Goal: Information Seeking & Learning: Learn about a topic

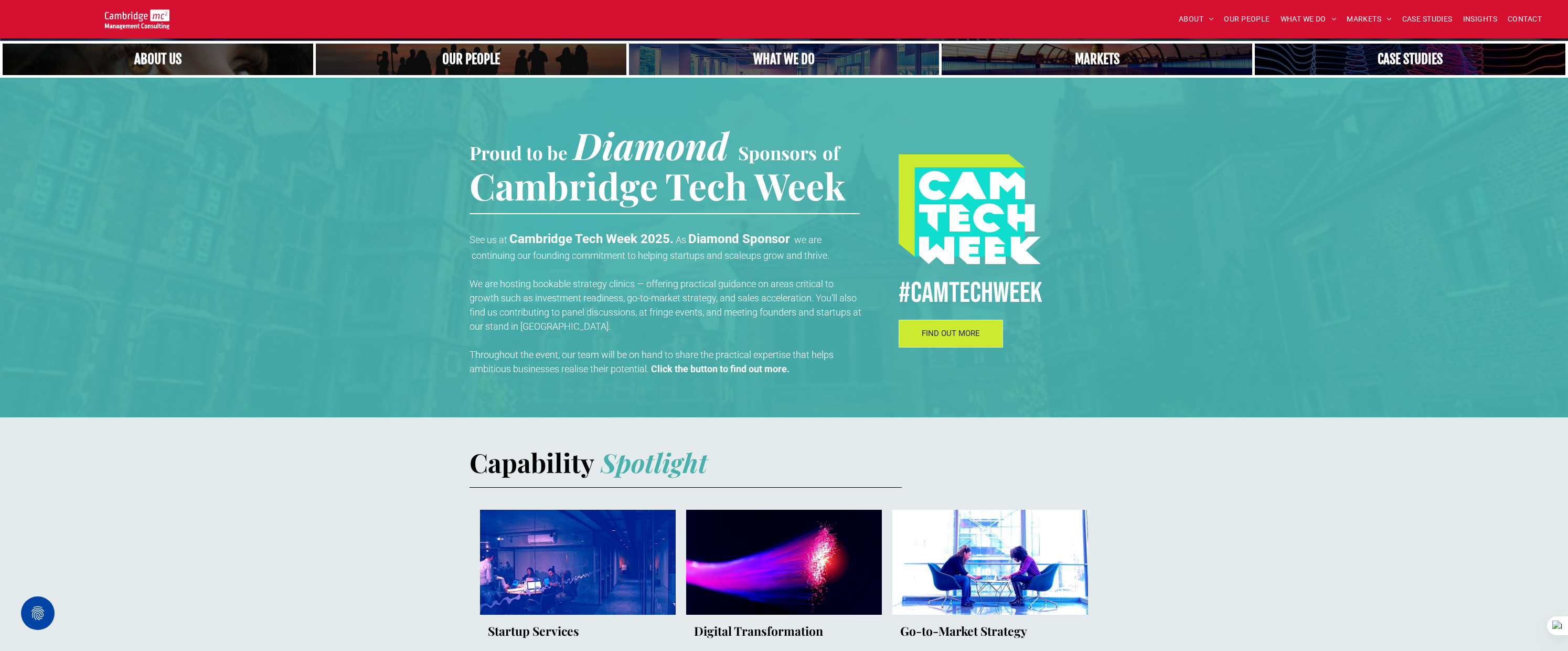
scroll to position [244, 0]
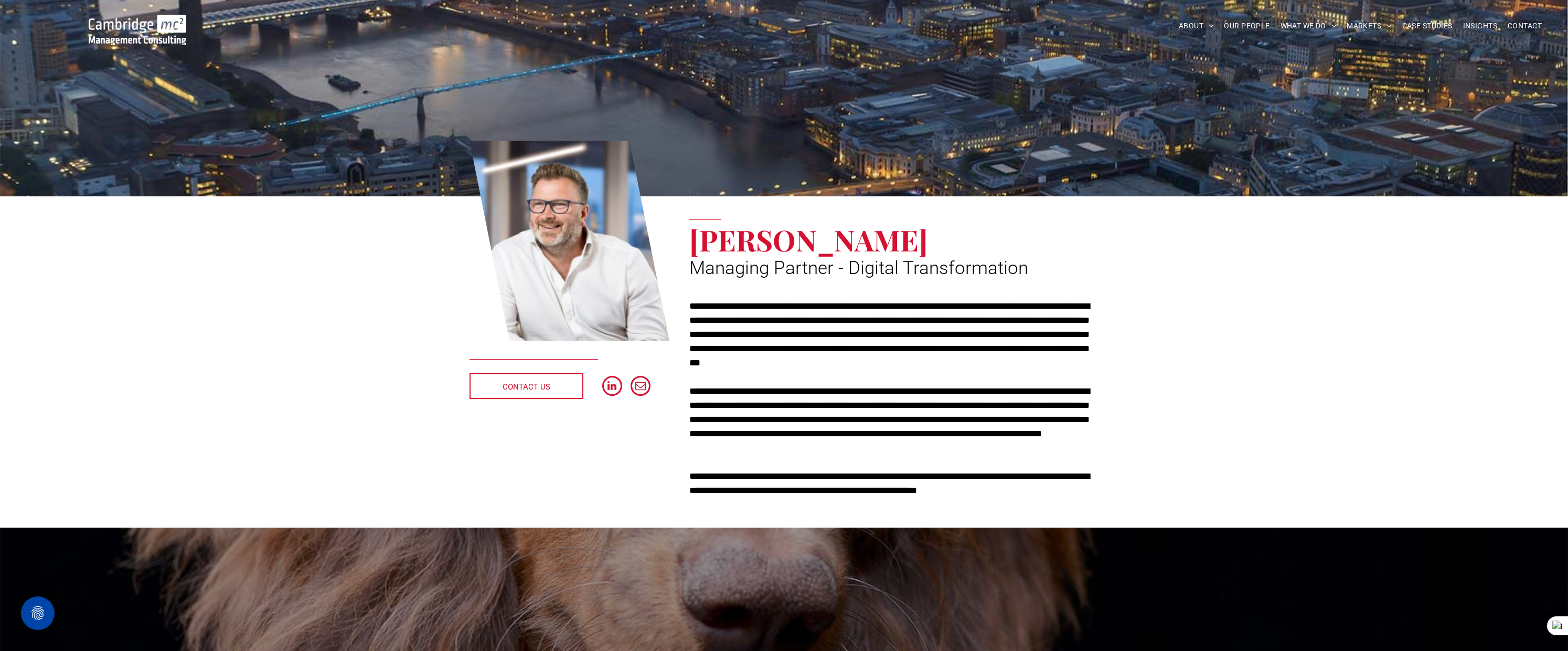
drag, startPoint x: 690, startPoint y: 304, endPoint x: 1032, endPoint y: 487, distance: 387.9
click at [1032, 487] on div "**********" at bounding box center [894, 398] width 409 height 199
